Goal: Task Accomplishment & Management: Manage account settings

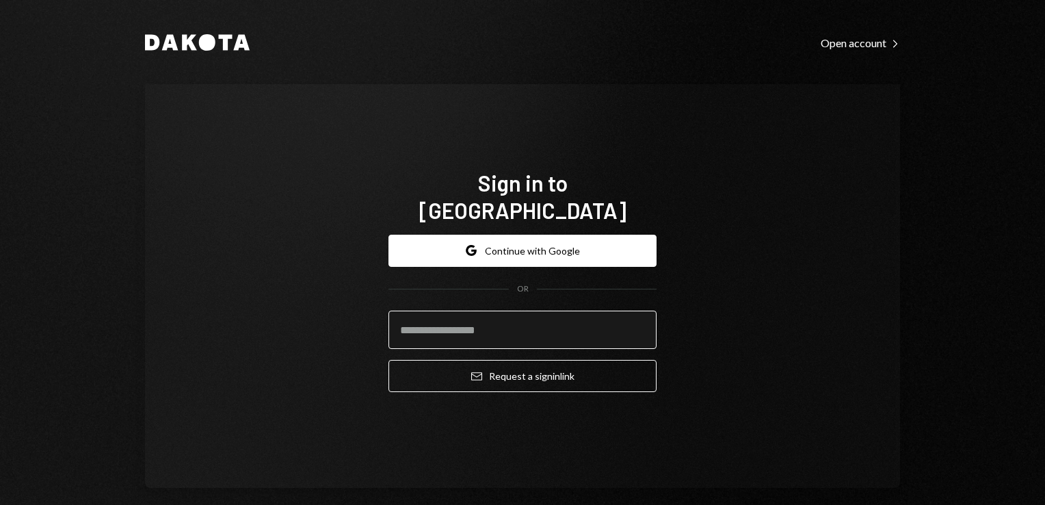
click at [466, 319] on input "email" at bounding box center [522, 329] width 268 height 38
type input "**********"
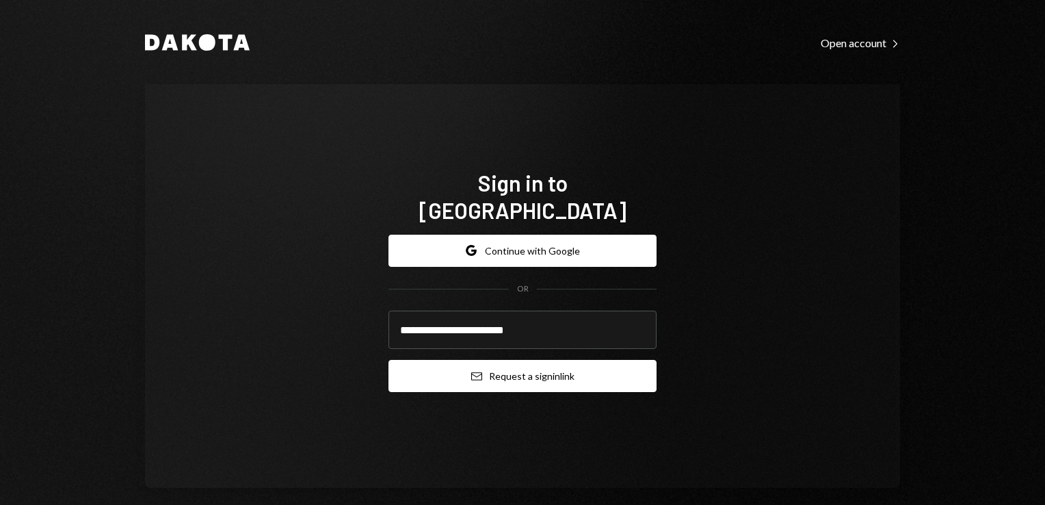
click at [519, 360] on button "Email Request a sign in link" at bounding box center [522, 376] width 268 height 32
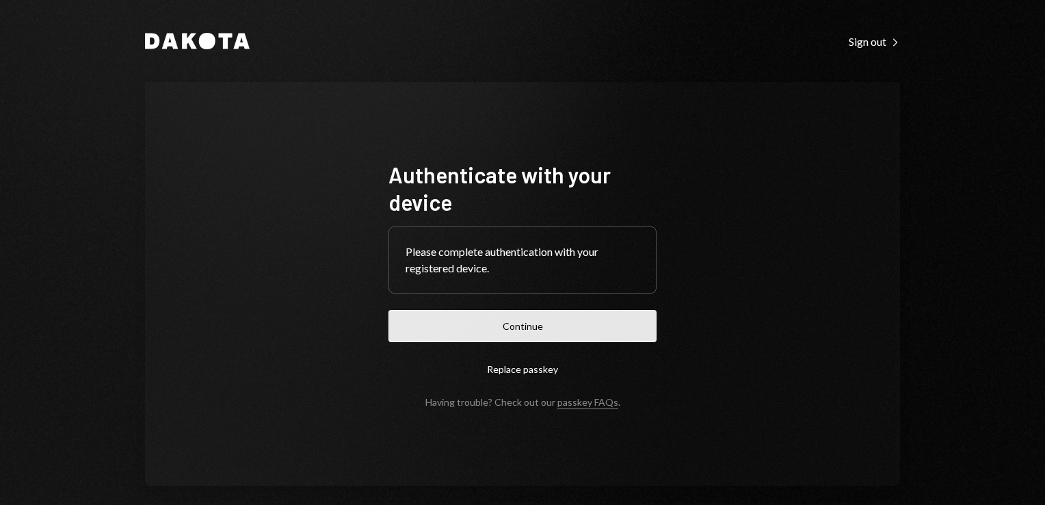
click at [587, 332] on button "Continue" at bounding box center [522, 326] width 268 height 32
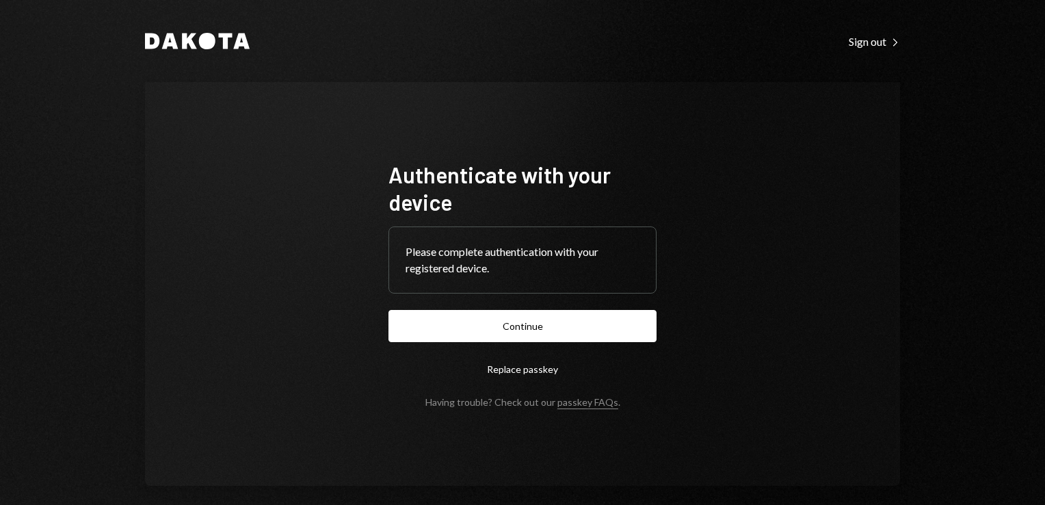
click at [793, 209] on div "Authenticate with your device Please complete authentication with your register…" at bounding box center [522, 283] width 755 height 403
click at [419, 283] on div "Please complete authentication with your registered device." at bounding box center [522, 260] width 267 height 66
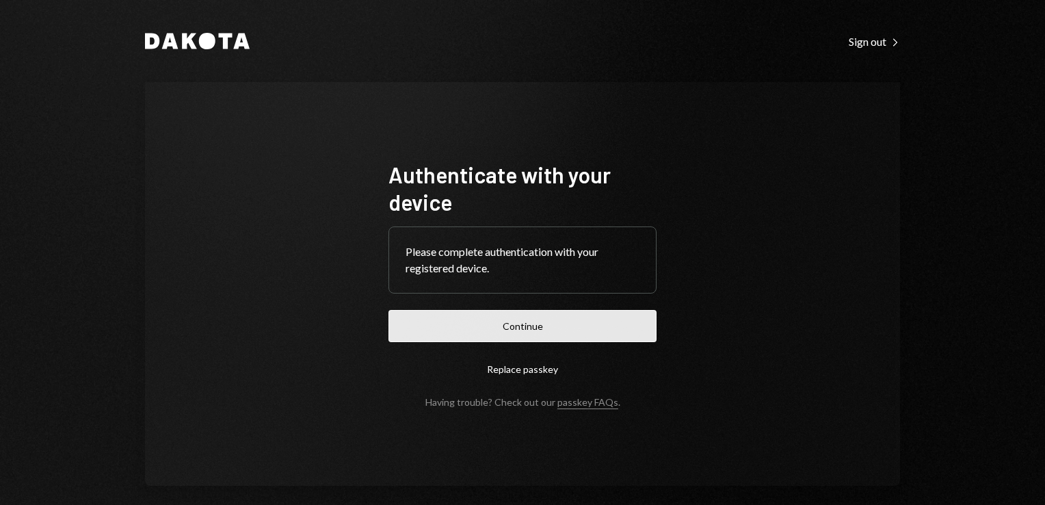
click at [573, 310] on button "Continue" at bounding box center [522, 326] width 268 height 32
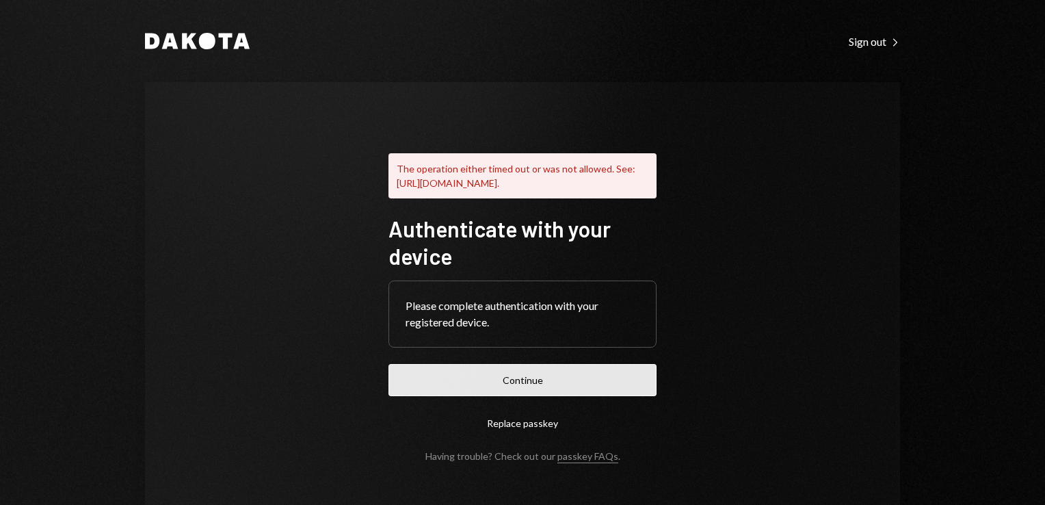
click at [484, 396] on button "Continue" at bounding box center [522, 380] width 268 height 32
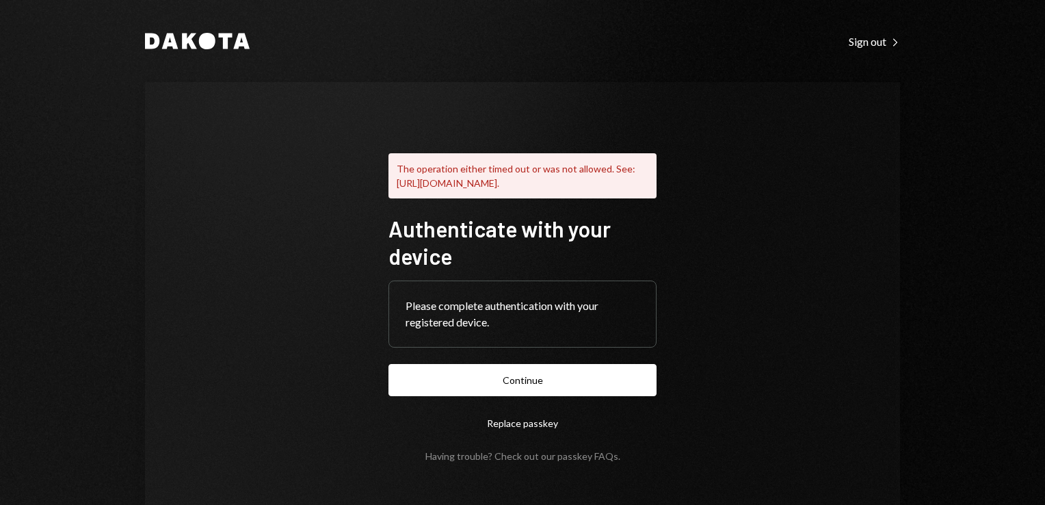
click at [577, 463] on link "passkey FAQs" at bounding box center [587, 456] width 61 height 13
